Goal: Task Accomplishment & Management: Complete application form

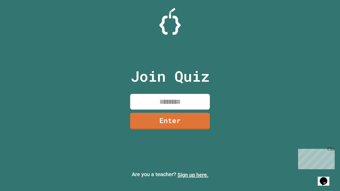
click at [193, 175] on link "Sign up here." at bounding box center [192, 175] width 31 height 6
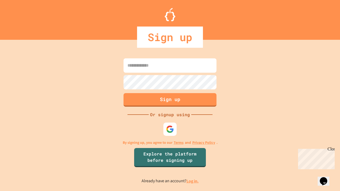
click at [193, 181] on link "Log in." at bounding box center [192, 181] width 12 height 6
